Goal: Book appointment/travel/reservation

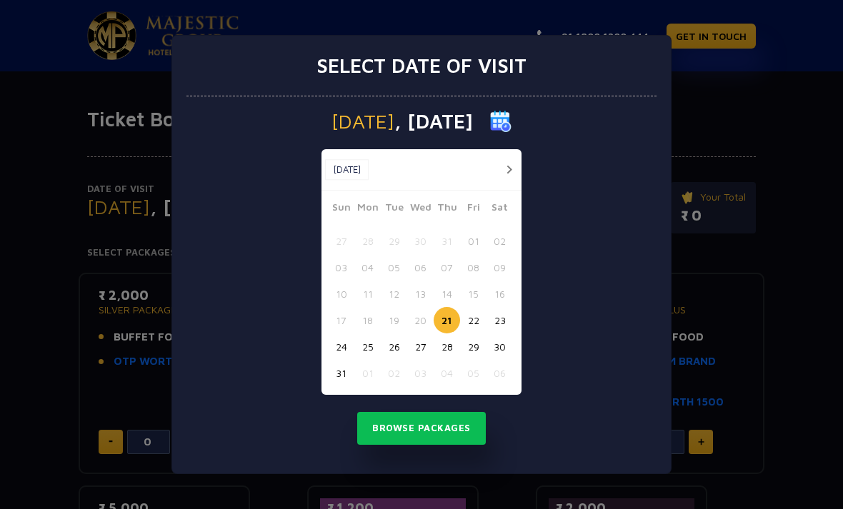
click at [374, 348] on button "25" at bounding box center [367, 347] width 26 height 26
click at [429, 428] on button "Browse Packages" at bounding box center [421, 428] width 129 height 33
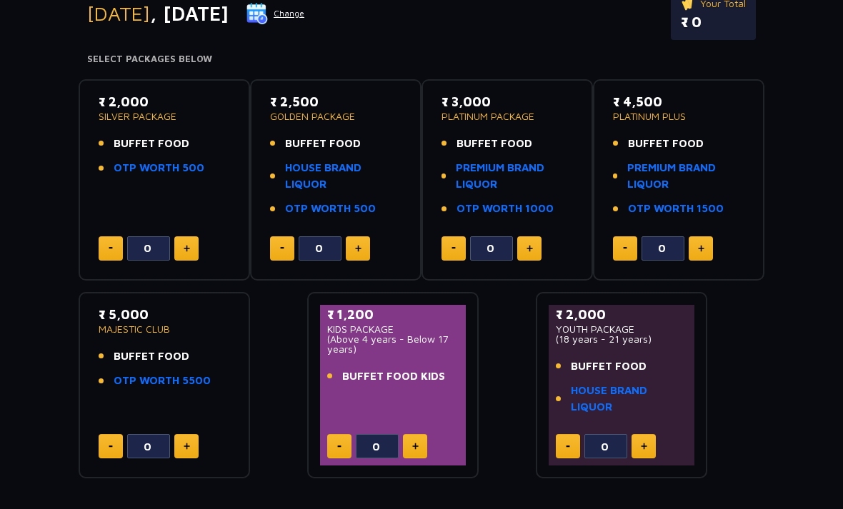
scroll to position [176, 0]
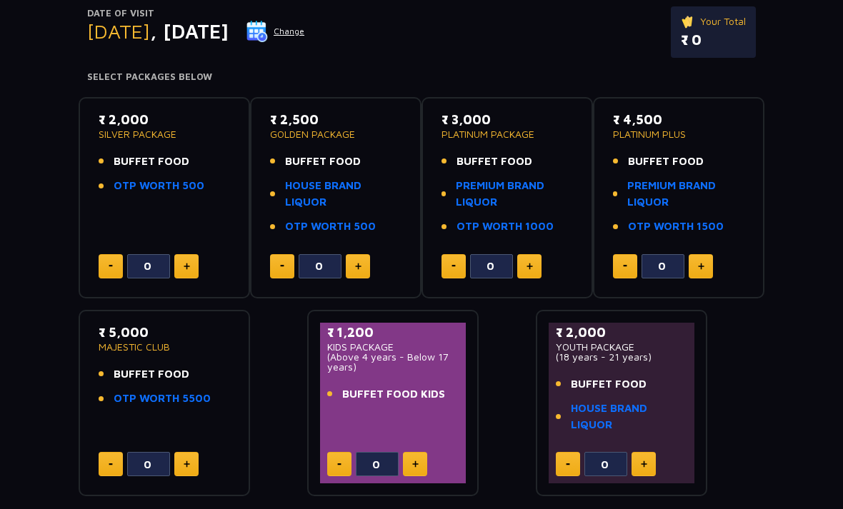
click at [532, 263] on img at bounding box center [529, 266] width 6 height 7
click at [533, 257] on button at bounding box center [529, 266] width 24 height 24
click at [534, 256] on button at bounding box center [529, 266] width 24 height 24
click at [531, 263] on img at bounding box center [529, 266] width 6 height 7
type input "4"
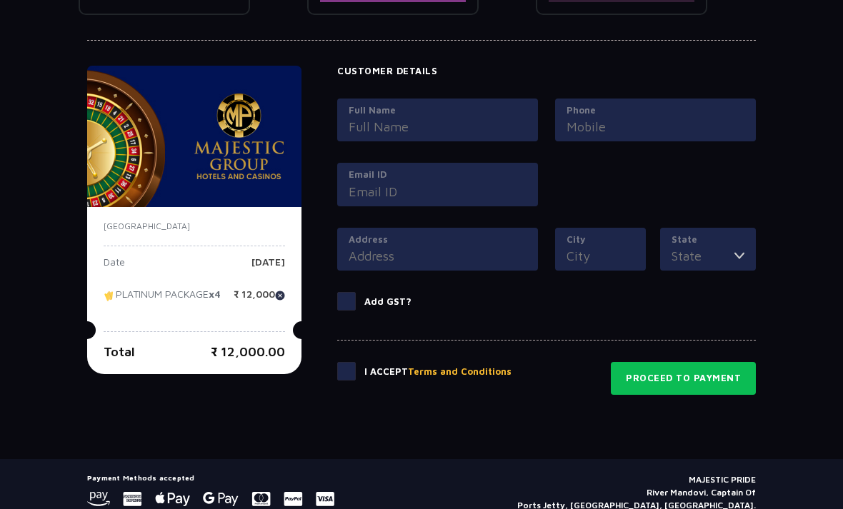
scroll to position [664, 0]
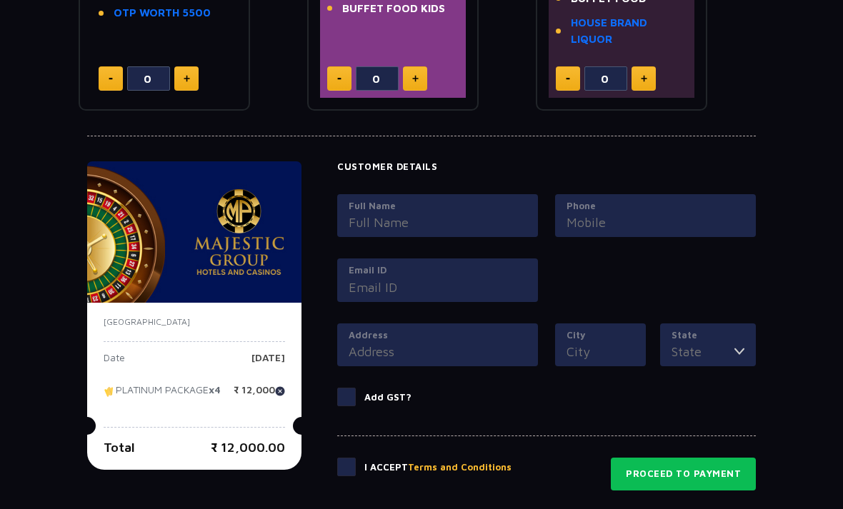
click at [386, 201] on label "Full Name" at bounding box center [438, 206] width 178 height 14
click at [386, 213] on input "Full Name" at bounding box center [438, 222] width 178 height 19
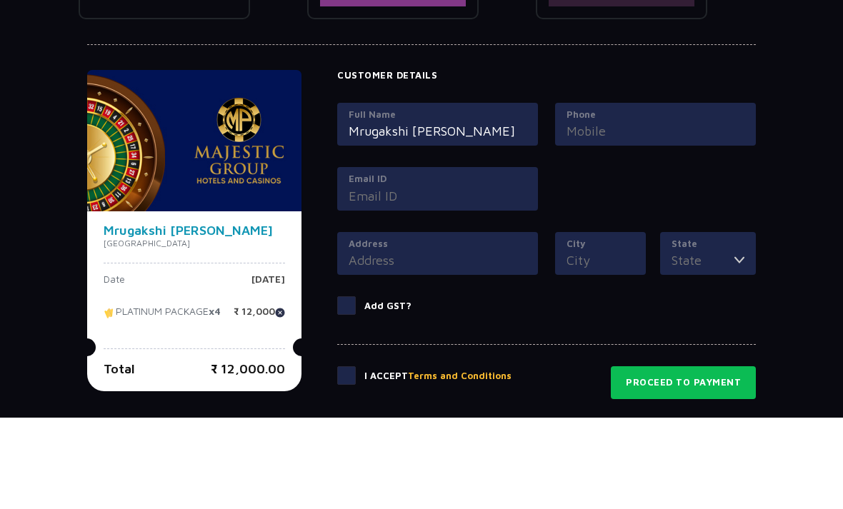
type input "Mrugakshi [PERSON_NAME]"
click at [674, 214] on input "Phone" at bounding box center [655, 223] width 178 height 19
type input "8469333496"
click at [376, 279] on input "Email ID" at bounding box center [438, 288] width 178 height 19
type input "[PERSON_NAME][EMAIL_ADDRESS][DOMAIN_NAME]"
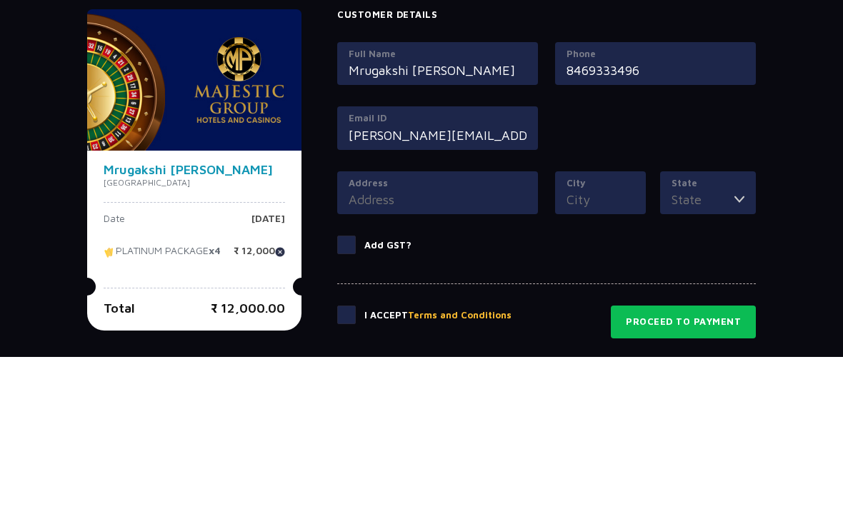
click at [372, 343] on input "Address" at bounding box center [438, 352] width 178 height 19
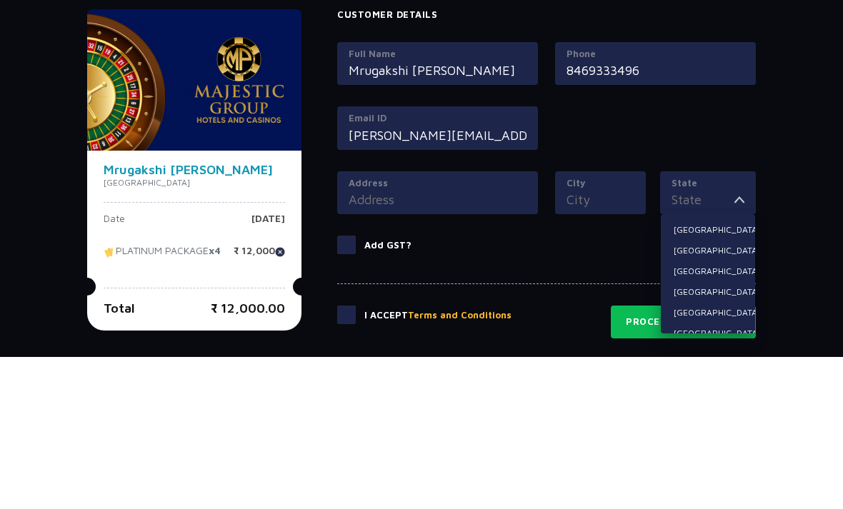
click at [586, 343] on input "City" at bounding box center [600, 352] width 68 height 19
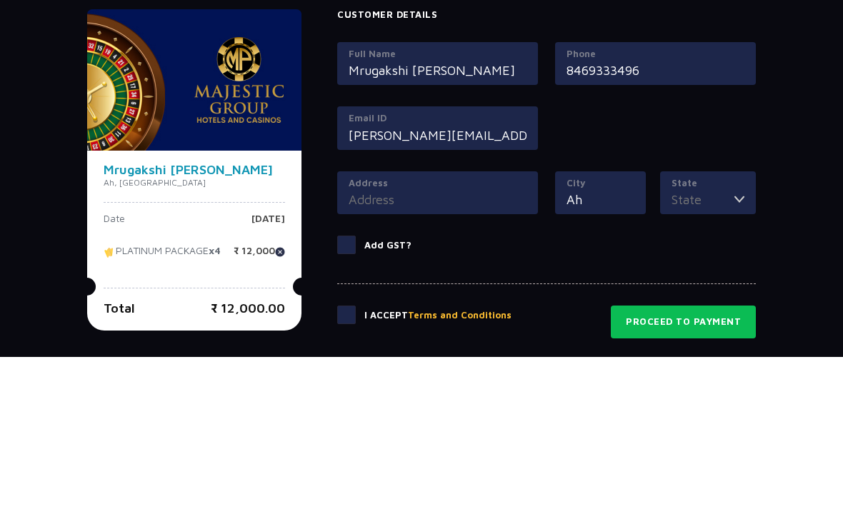
type input "Ahm"
type input "[GEOGRAPHIC_DATA]"
type input "GJ"
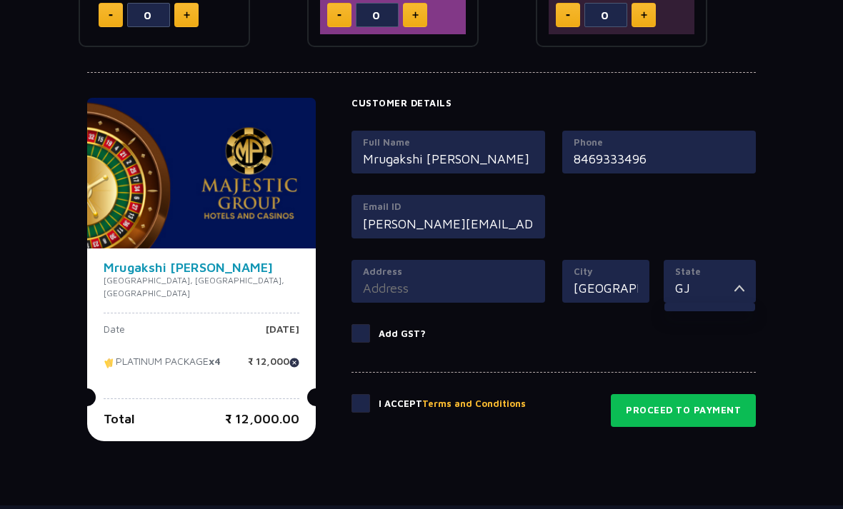
scroll to position [664, 0]
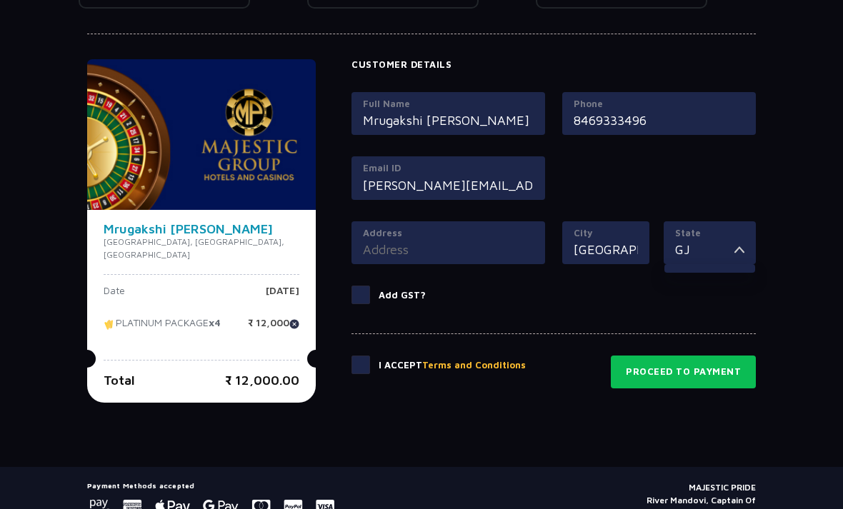
click at [351, 361] on span at bounding box center [360, 365] width 19 height 19
click at [0, 0] on input "checkbox" at bounding box center [0, 0] width 0 height 0
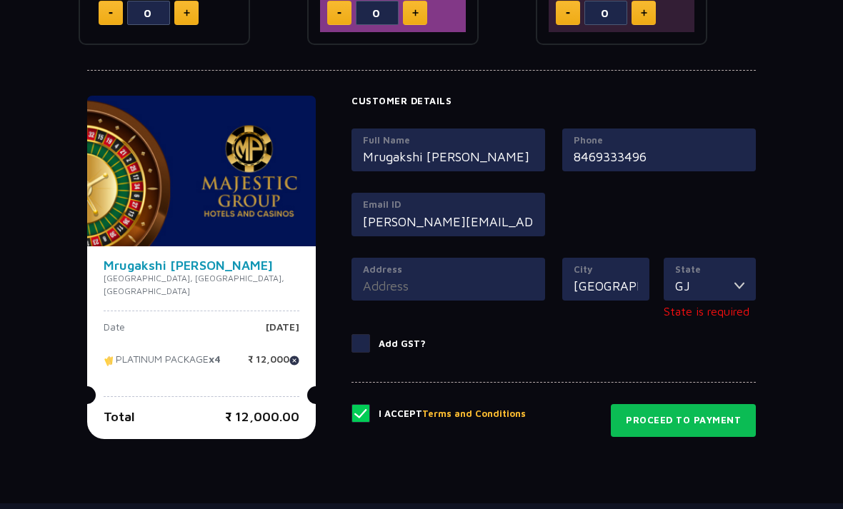
scroll to position [624, 0]
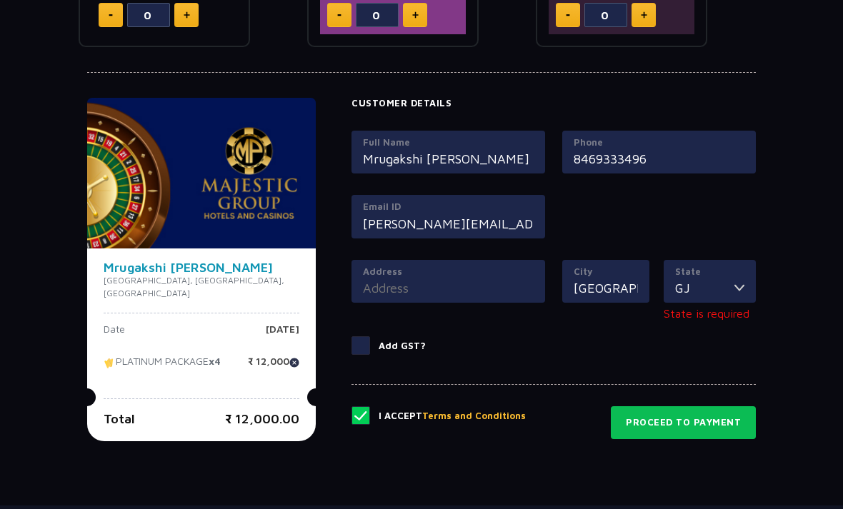
click at [718, 286] on input "GJ" at bounding box center [704, 288] width 59 height 19
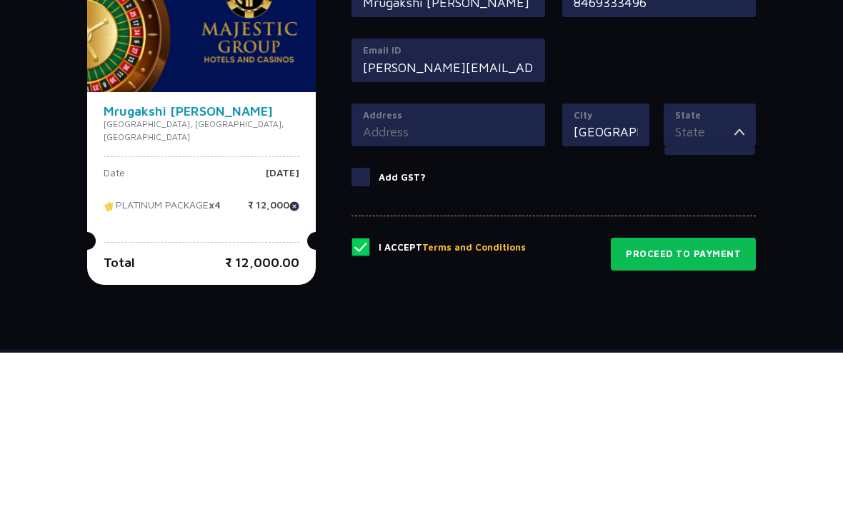
type input "[GEOGRAPHIC_DATA]"
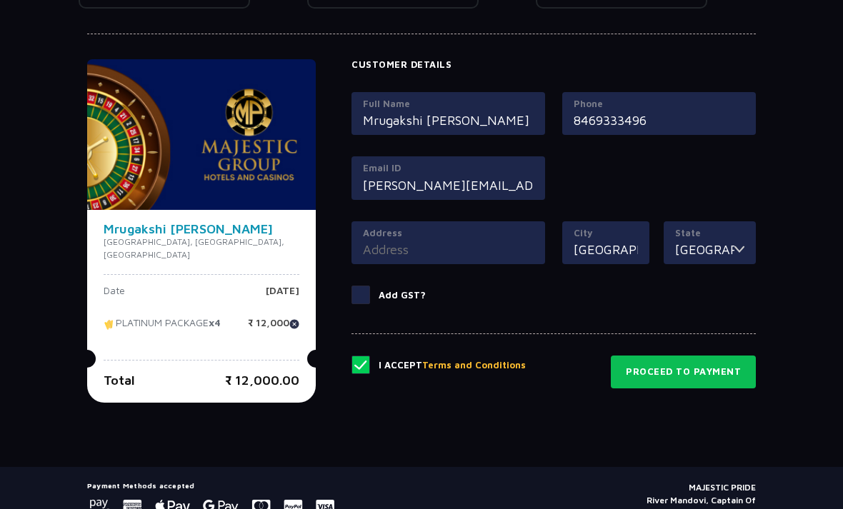
click at [704, 364] on button "Proceed to Payment" at bounding box center [683, 372] width 145 height 33
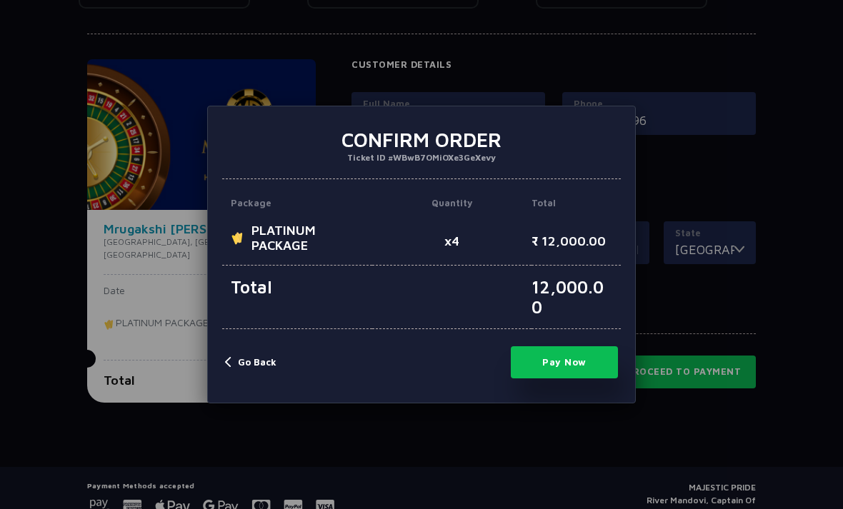
click at [591, 379] on button "Pay Now" at bounding box center [564, 362] width 107 height 32
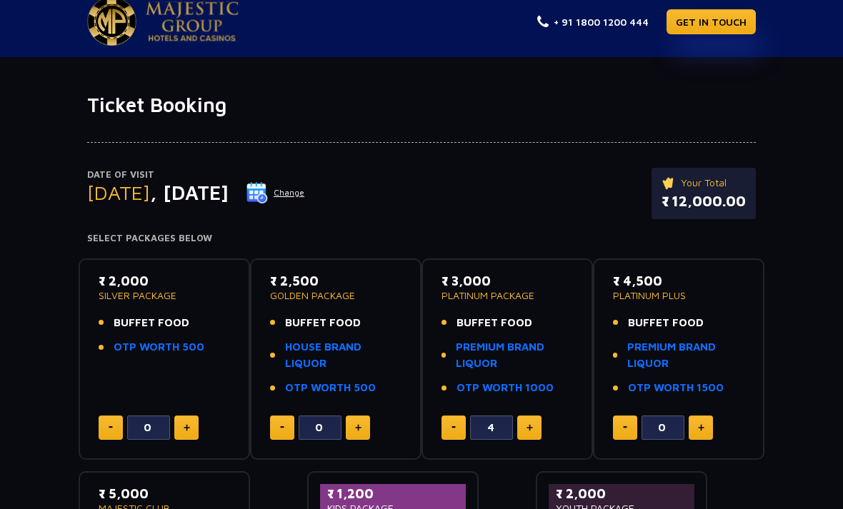
scroll to position [0, 0]
